Goal: Navigation & Orientation: Find specific page/section

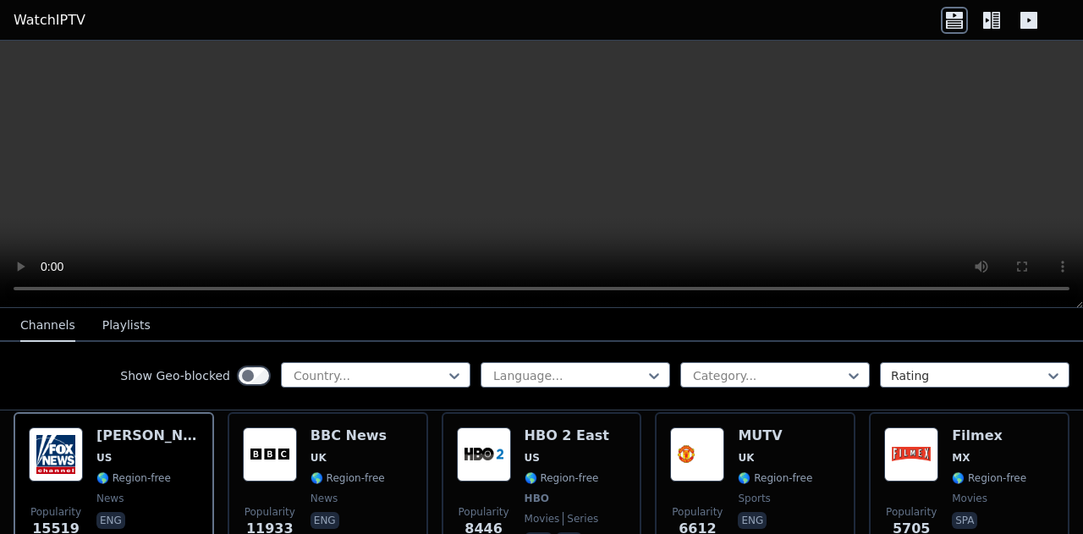
scroll to position [194, 0]
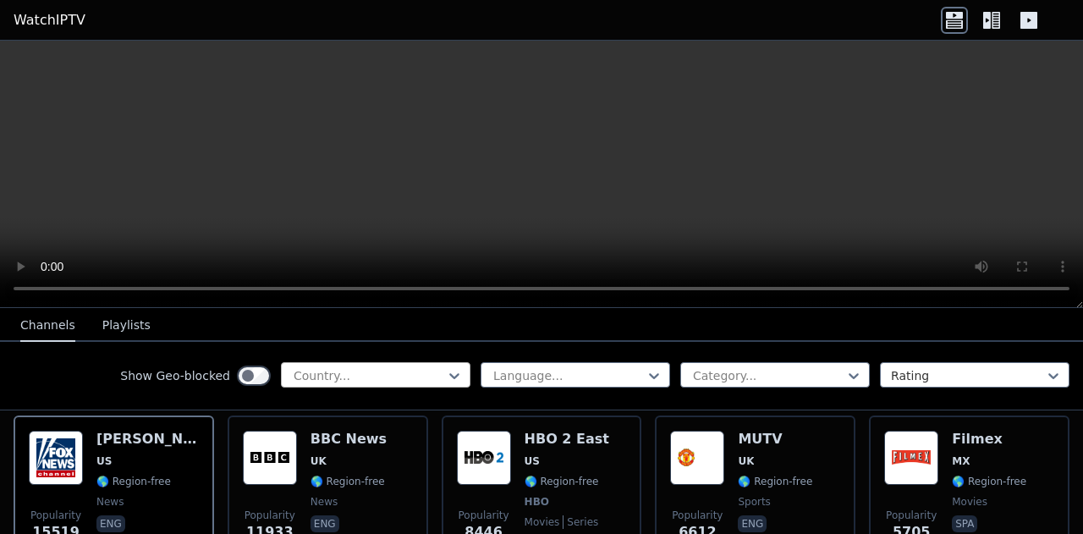
click at [311, 371] on div at bounding box center [369, 375] width 154 height 17
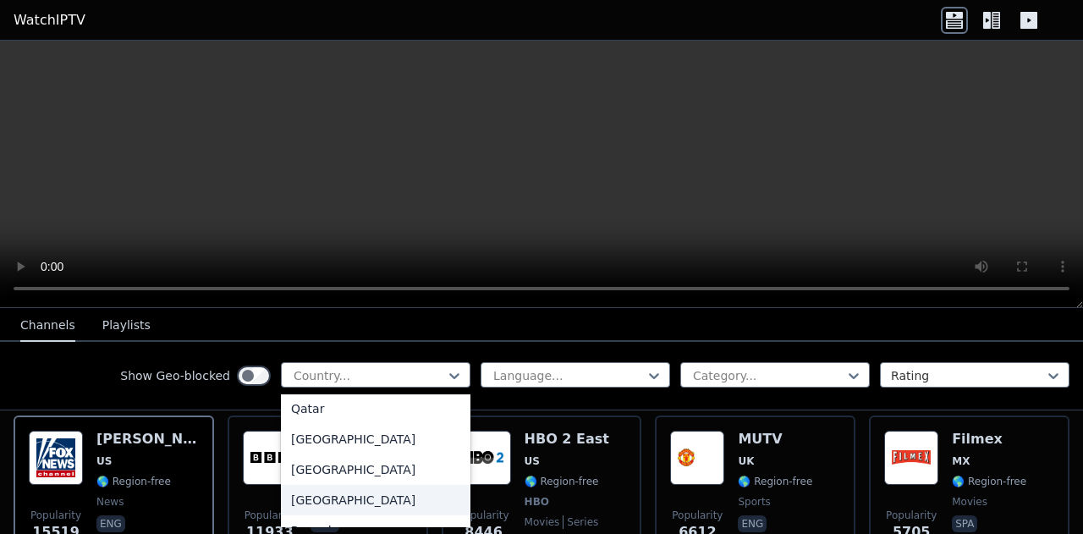
scroll to position [4619, 0]
click at [304, 409] on div "Qatar" at bounding box center [376, 410] width 190 height 30
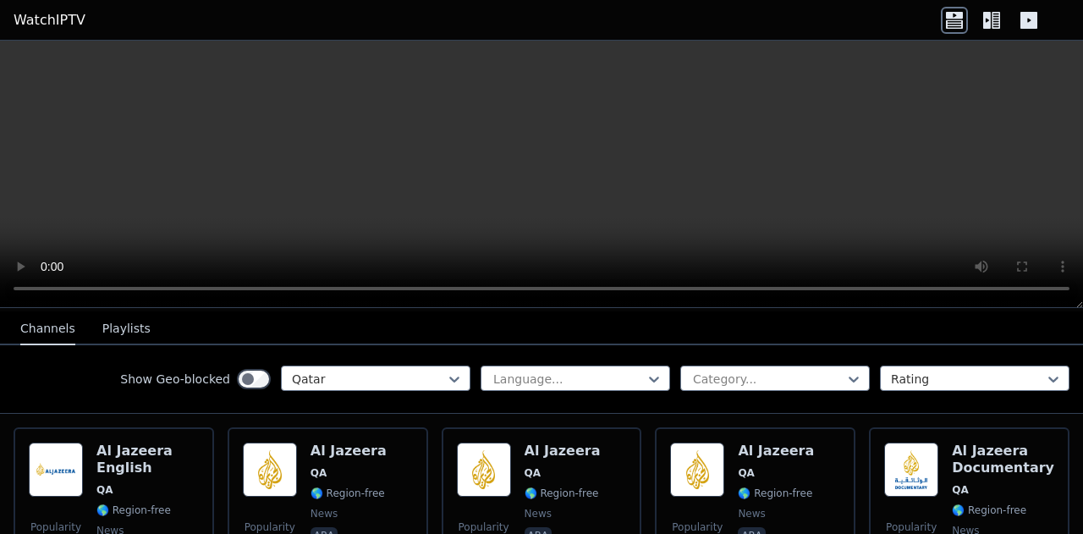
scroll to position [182, 0]
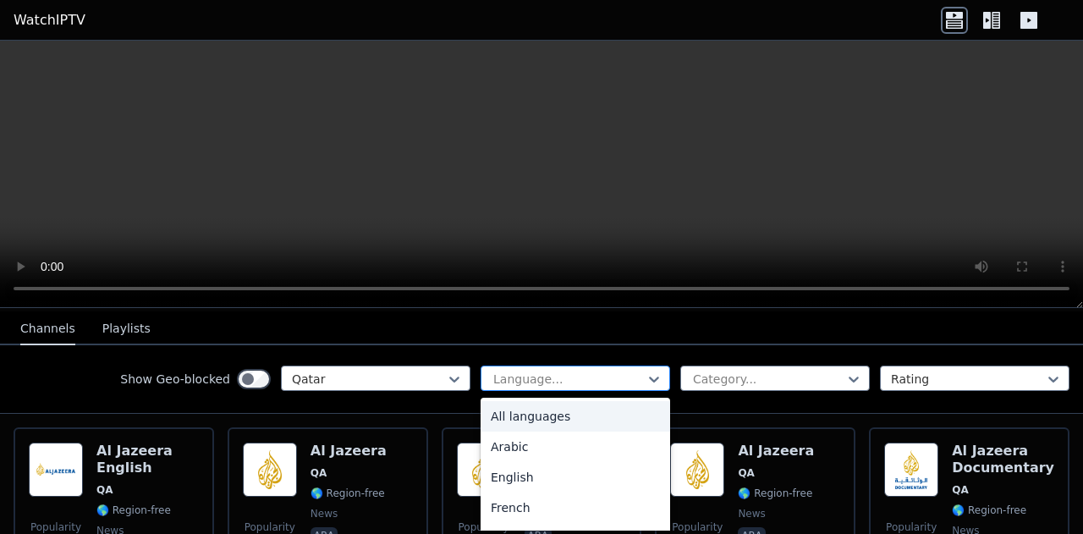
click at [539, 371] on div at bounding box center [569, 379] width 154 height 17
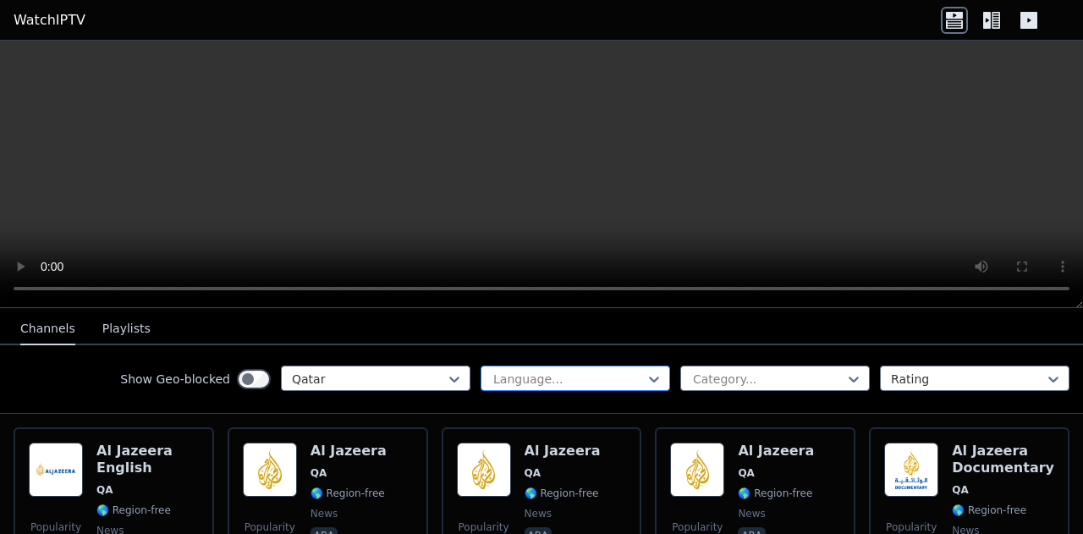
click at [539, 371] on div at bounding box center [569, 379] width 154 height 17
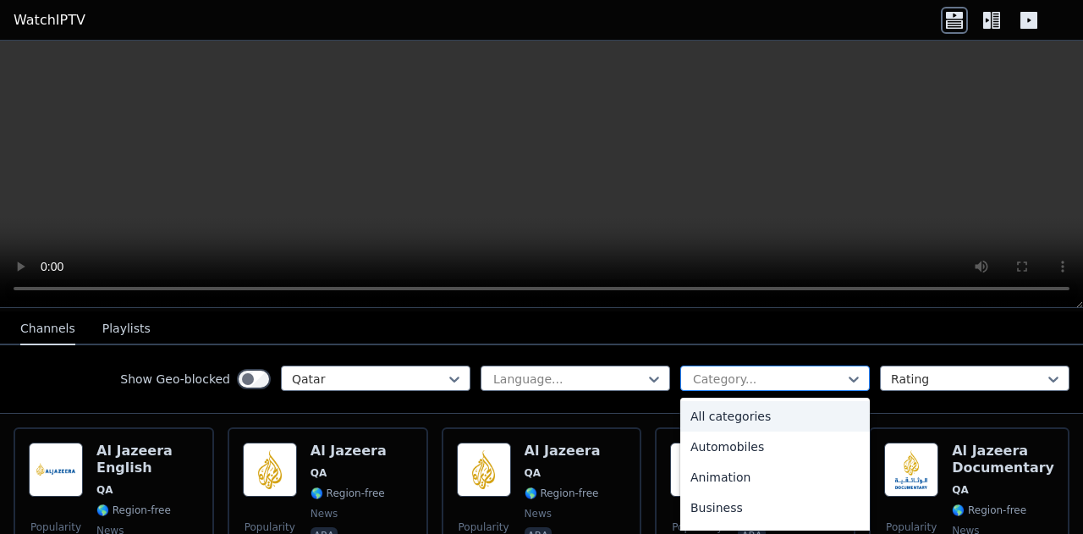
click at [705, 373] on div at bounding box center [768, 379] width 154 height 17
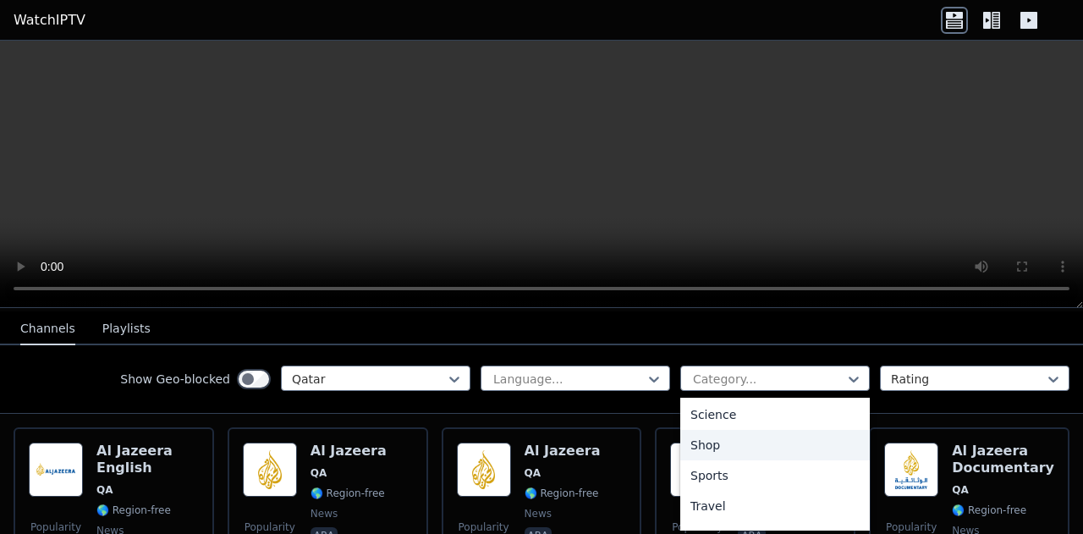
scroll to position [695, 0]
click at [707, 452] on div "Sports" at bounding box center [775, 452] width 190 height 30
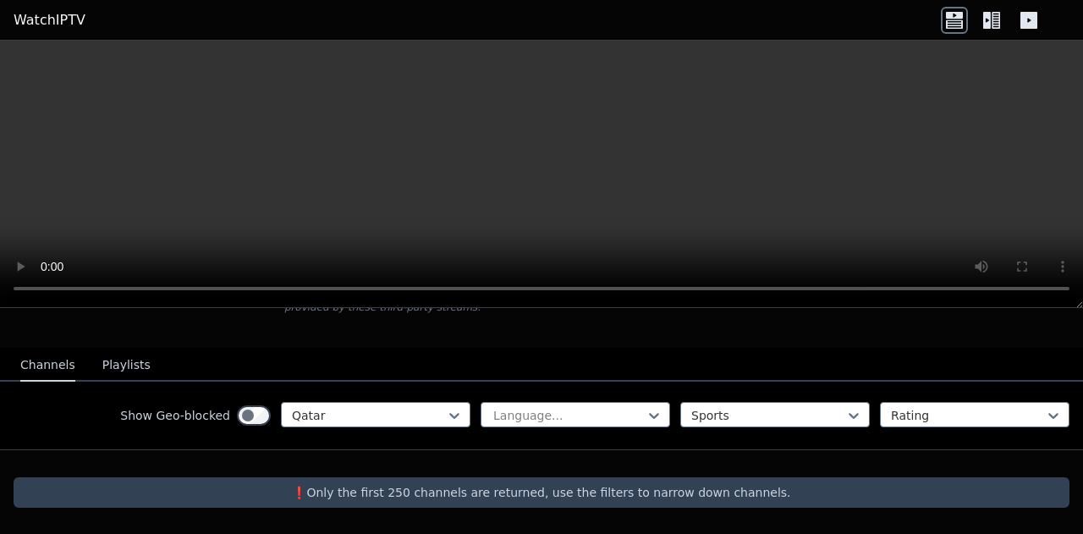
scroll to position [131, 0]
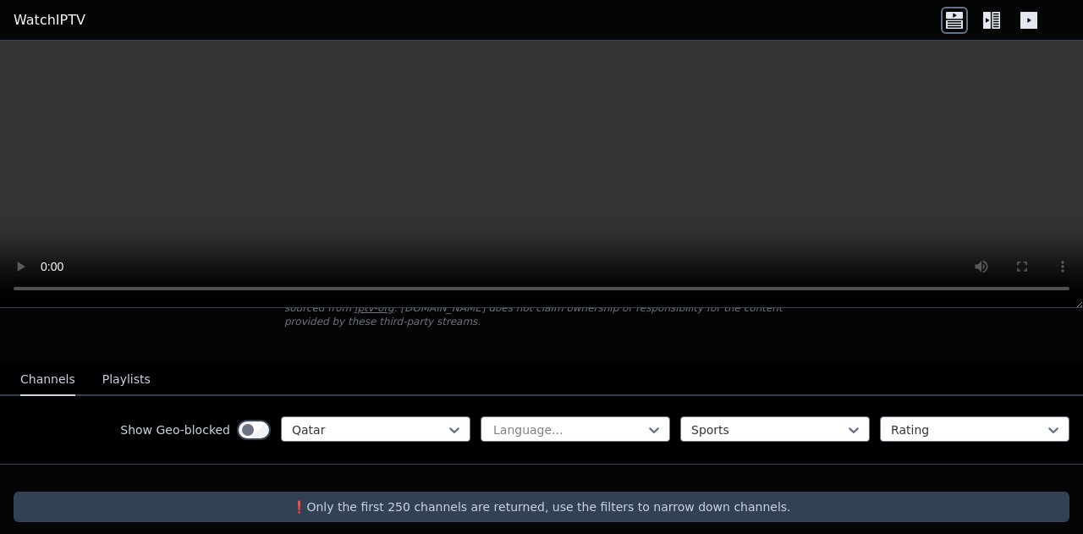
click at [122, 364] on button "Playlists" at bounding box center [126, 380] width 48 height 32
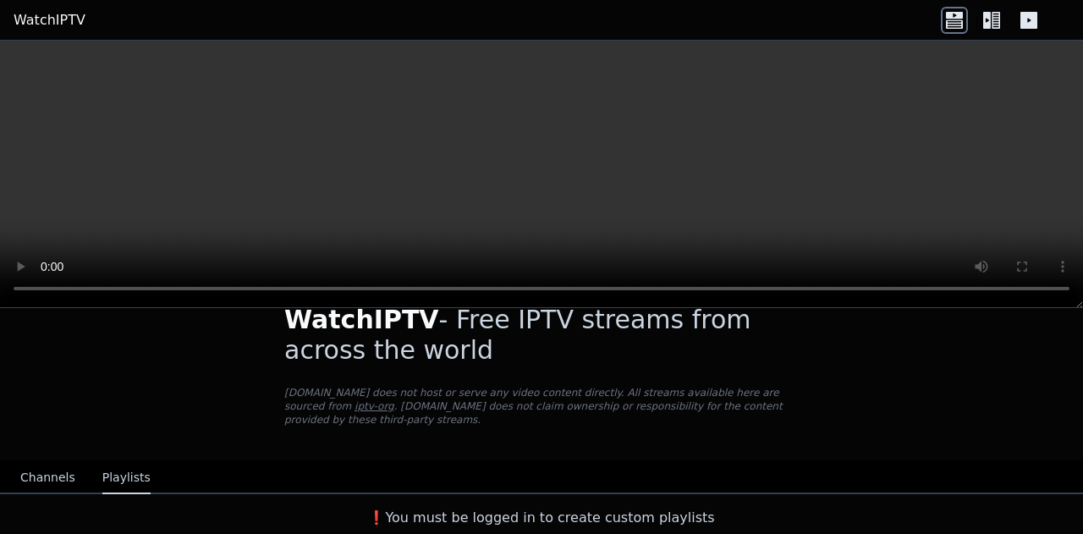
scroll to position [19, 0]
